Goal: Task Accomplishment & Management: Manage account settings

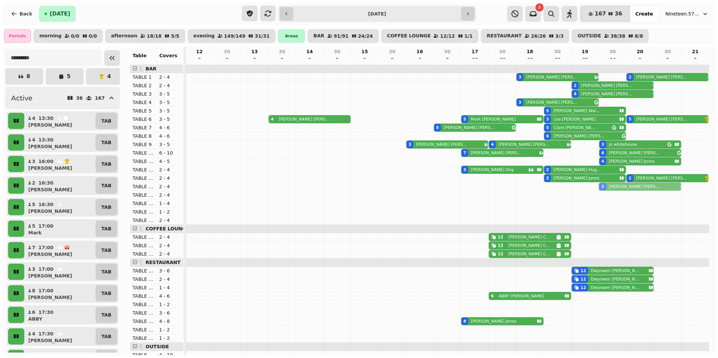
drag, startPoint x: 645, startPoint y: 107, endPoint x: 646, endPoint y: 191, distance: 84.2
click at [646, 191] on tbody "3 [PERSON_NAME] 2 [PERSON_NAME] 2 [PERSON_NAME] 4 [PERSON_NAME] 3 [PERSON_NAME]…" at bounding box center [448, 321] width 524 height 513
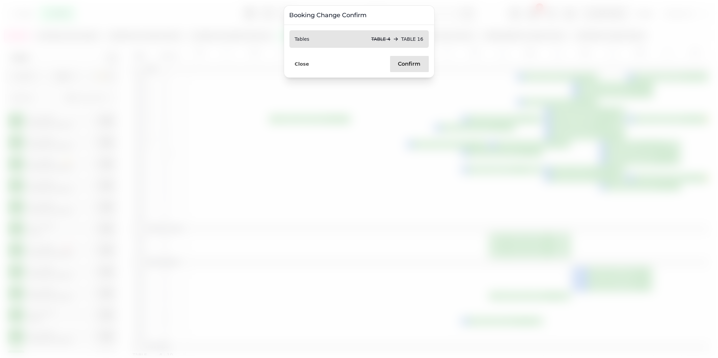
click at [407, 65] on span "Confirm" at bounding box center [409, 63] width 23 height 5
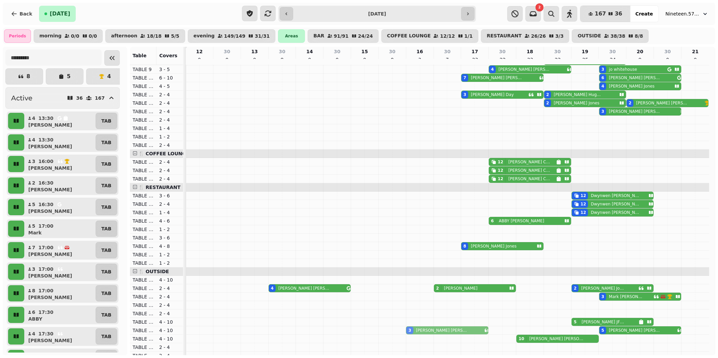
scroll to position [77, 0]
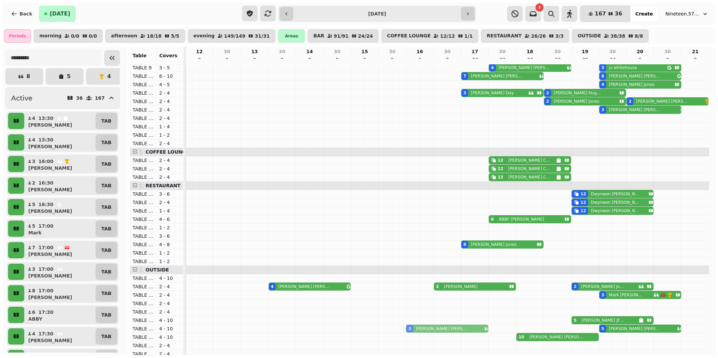
drag, startPoint x: 428, startPoint y: 149, endPoint x: 428, endPoint y: 332, distance: 182.6
click at [428, 332] on tbody "3 [PERSON_NAME] 2 [PERSON_NAME] 2 [PERSON_NAME] 4 [PERSON_NAME] 3 [PERSON_NAME]…" at bounding box center [448, 244] width 524 height 513
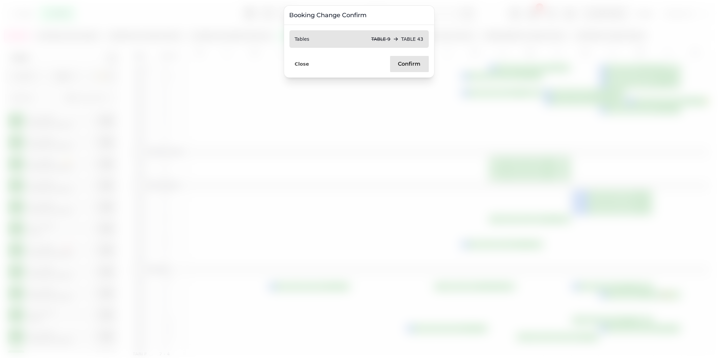
click at [402, 66] on span "Confirm" at bounding box center [409, 63] width 23 height 5
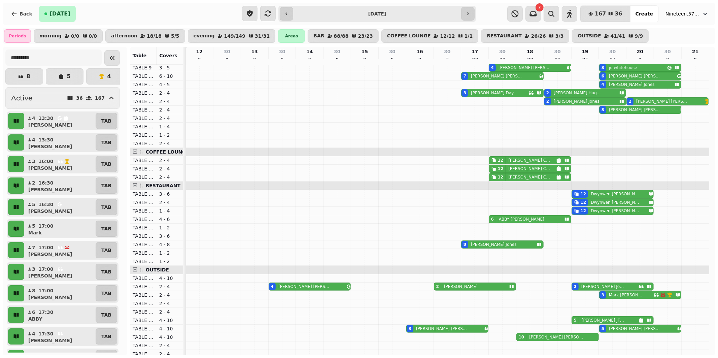
click at [548, 340] on p "[PERSON_NAME]" at bounding box center [557, 336] width 54 height 5
select select "**********"
select select "**"
select select "****"
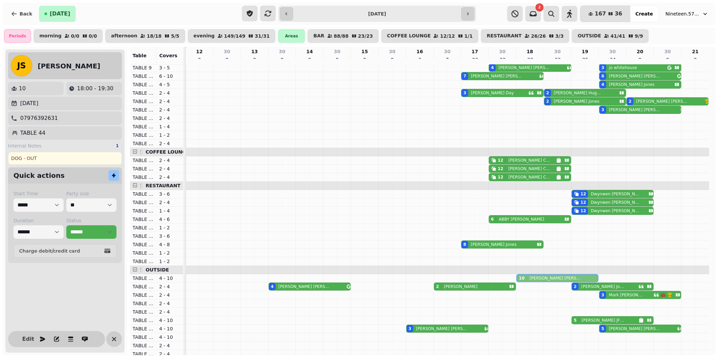
drag, startPoint x: 548, startPoint y: 341, endPoint x: 547, endPoint y: 284, distance: 56.9
click at [547, 284] on tbody "3 [PERSON_NAME] 2 [PERSON_NAME] 2 [PERSON_NAME] 4 [PERSON_NAME] 3 [PERSON_NAME]…" at bounding box center [448, 244] width 524 height 513
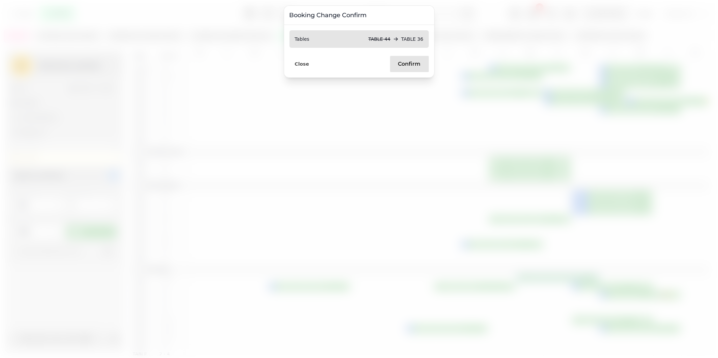
click at [403, 64] on span "Confirm" at bounding box center [409, 63] width 23 height 5
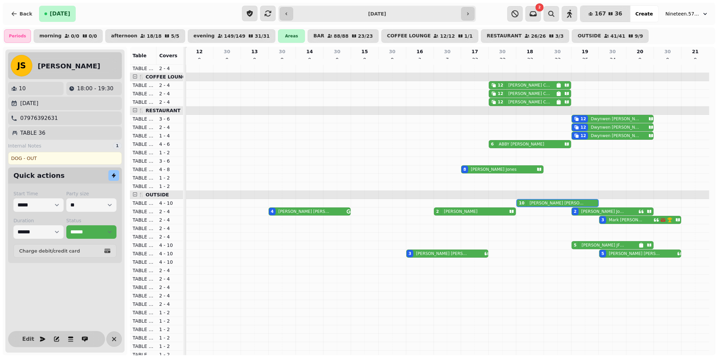
scroll to position [0, 0]
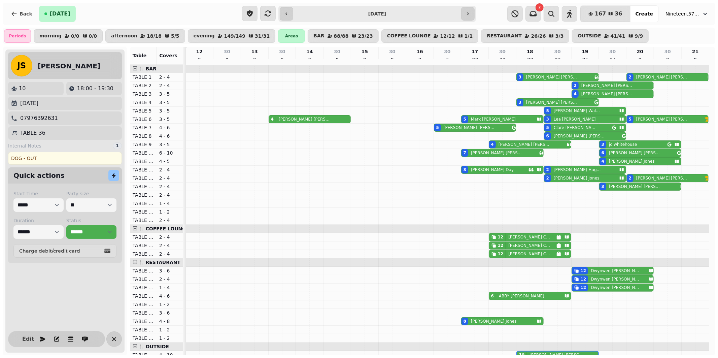
click at [483, 172] on p "[PERSON_NAME]" at bounding box center [492, 169] width 43 height 5
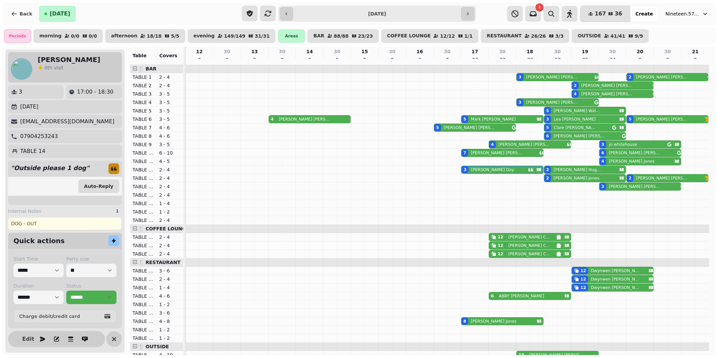
select select "**********"
select select "*"
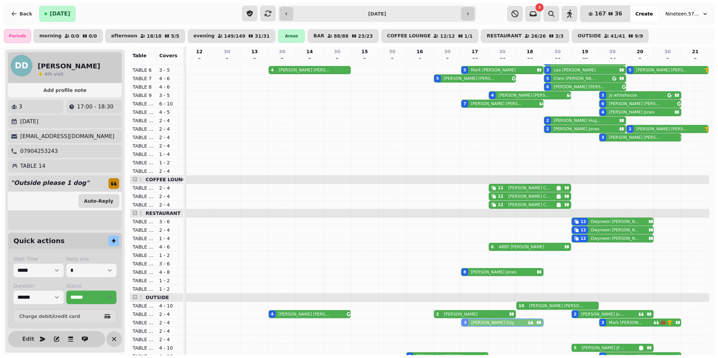
drag, startPoint x: 483, startPoint y: 174, endPoint x: 478, endPoint y: 326, distance: 152.3
click at [478, 326] on tbody "3 [PERSON_NAME] 2 [PERSON_NAME] 2 [PERSON_NAME] 4 [PERSON_NAME] 3 [PERSON_NAME]…" at bounding box center [448, 271] width 524 height 513
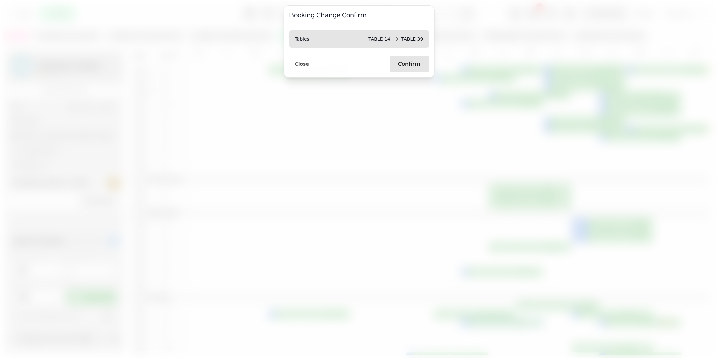
click at [406, 63] on span "Confirm" at bounding box center [409, 63] width 23 height 5
